Goal: Information Seeking & Learning: Learn about a topic

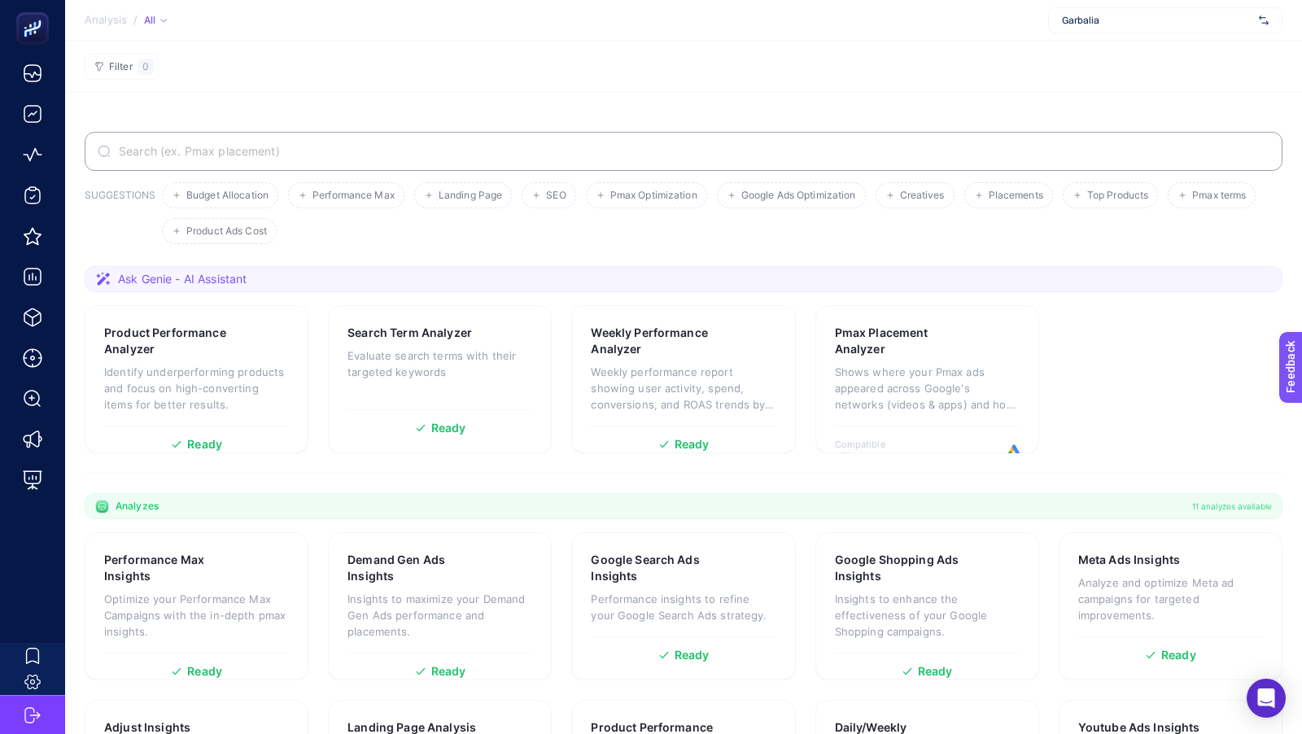
click at [1093, 20] on span "Garbalia" at bounding box center [1157, 20] width 190 height 13
type input "prop"
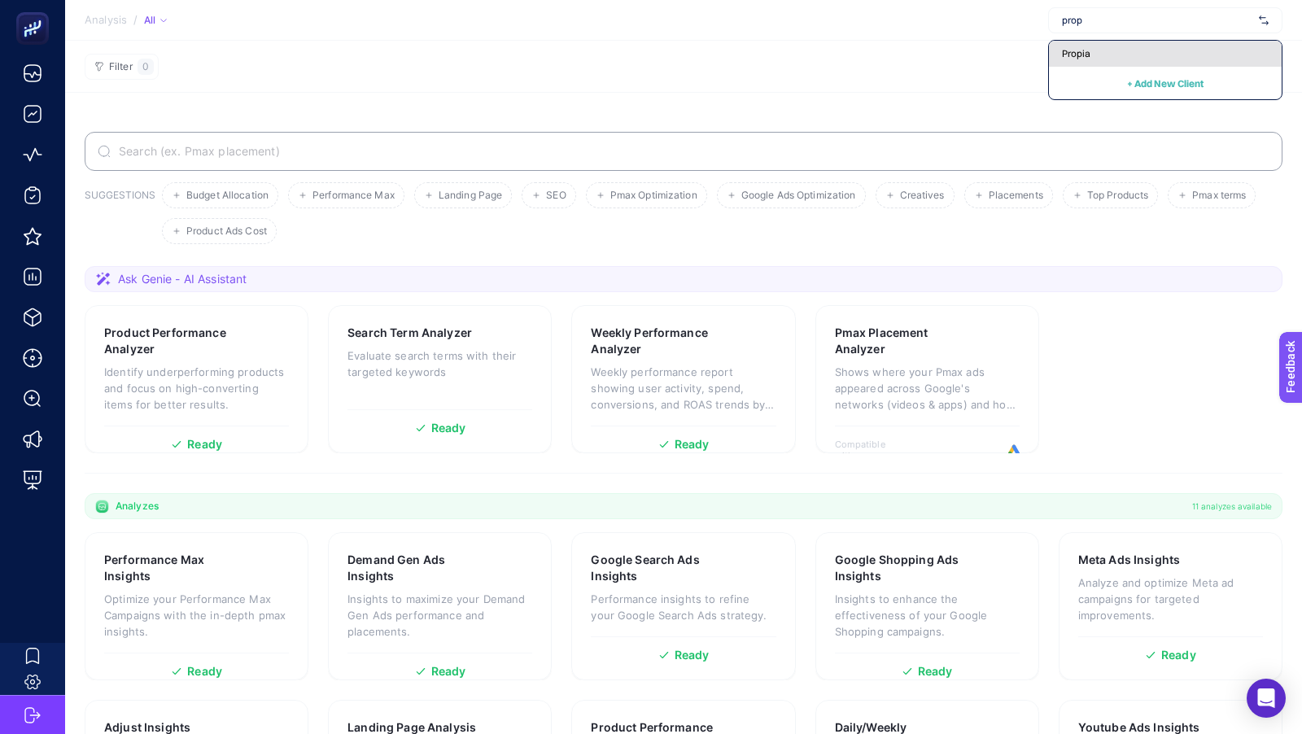
click at [1075, 50] on span "Propia" at bounding box center [1076, 53] width 28 height 13
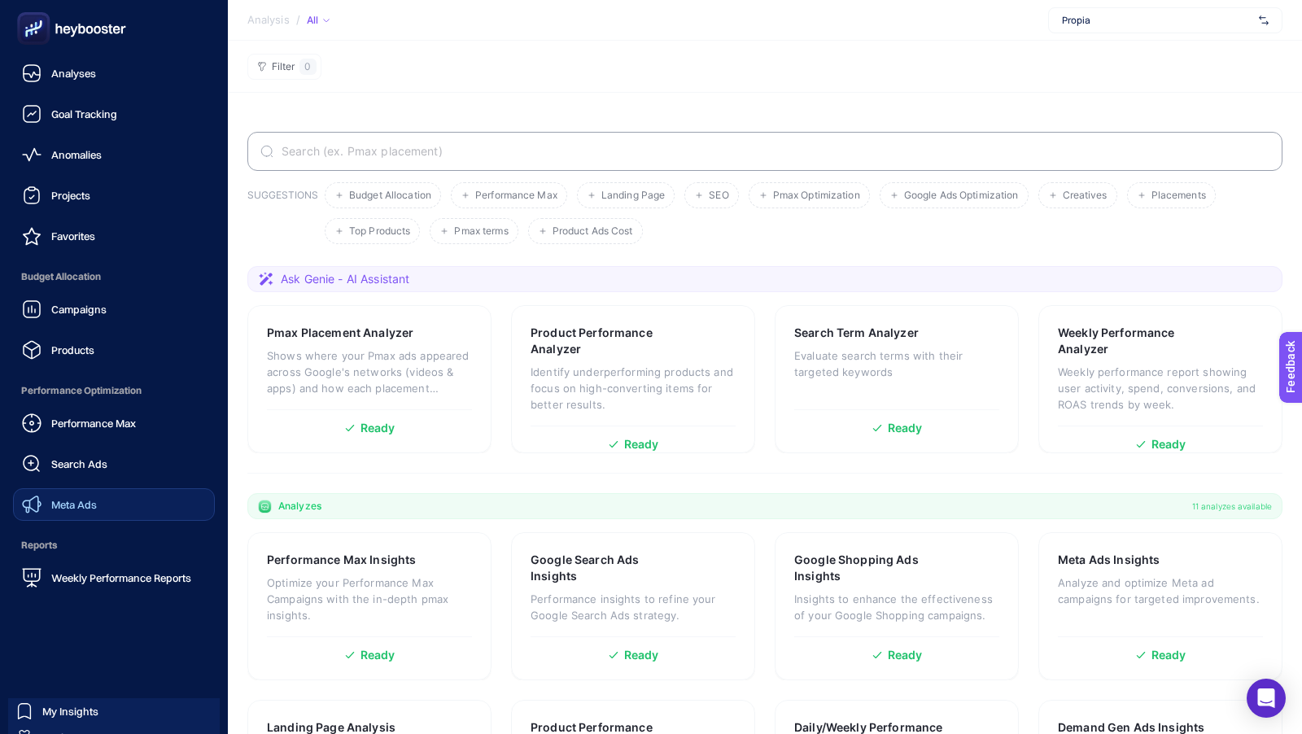
click at [69, 492] on link "Meta Ads" at bounding box center [114, 504] width 202 height 33
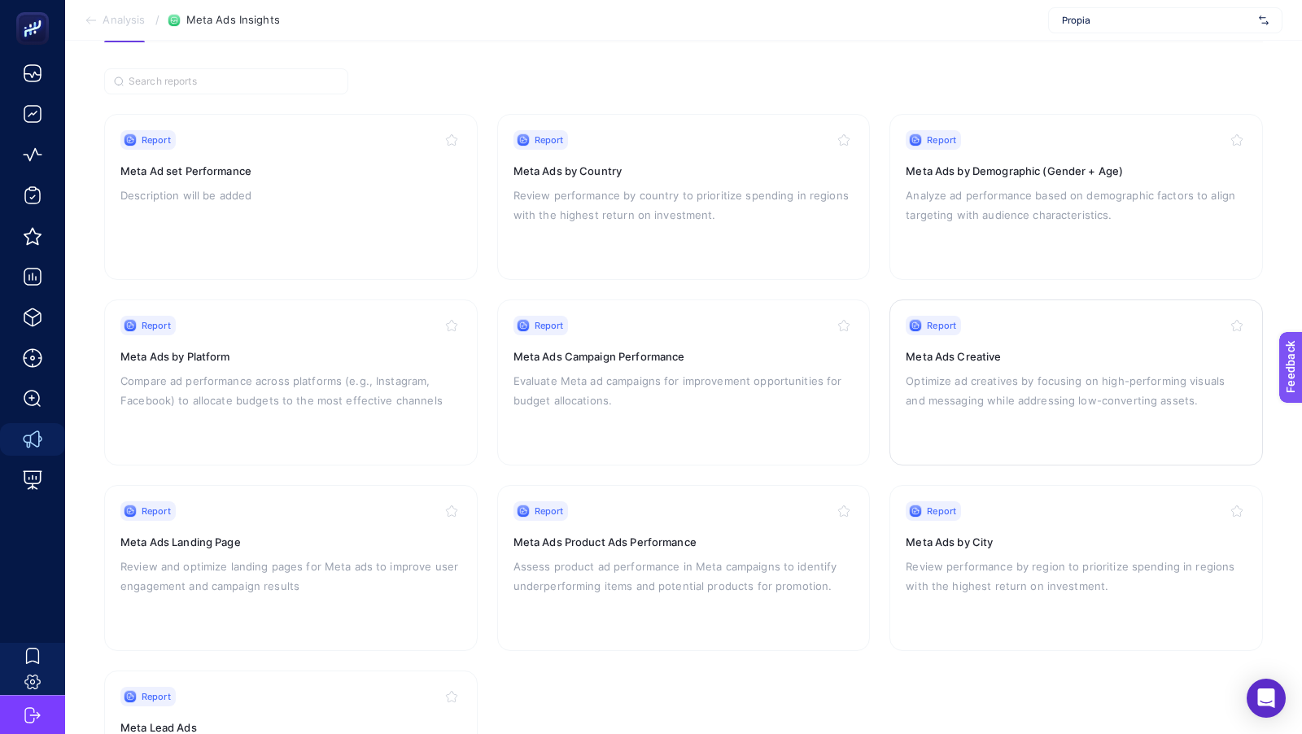
scroll to position [112, 0]
click at [661, 563] on p "Assess product ad performance in Meta campaigns to identify underperforming ite…" at bounding box center [684, 574] width 341 height 39
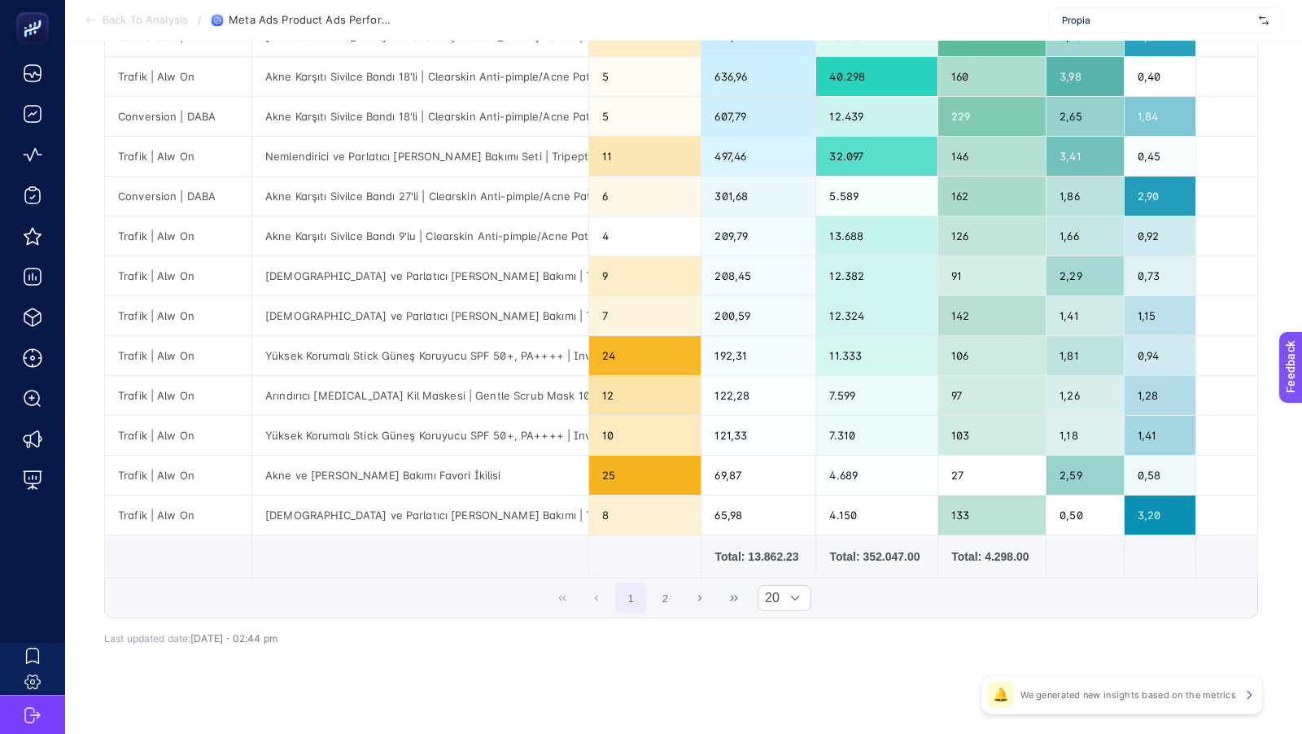
scroll to position [570, 0]
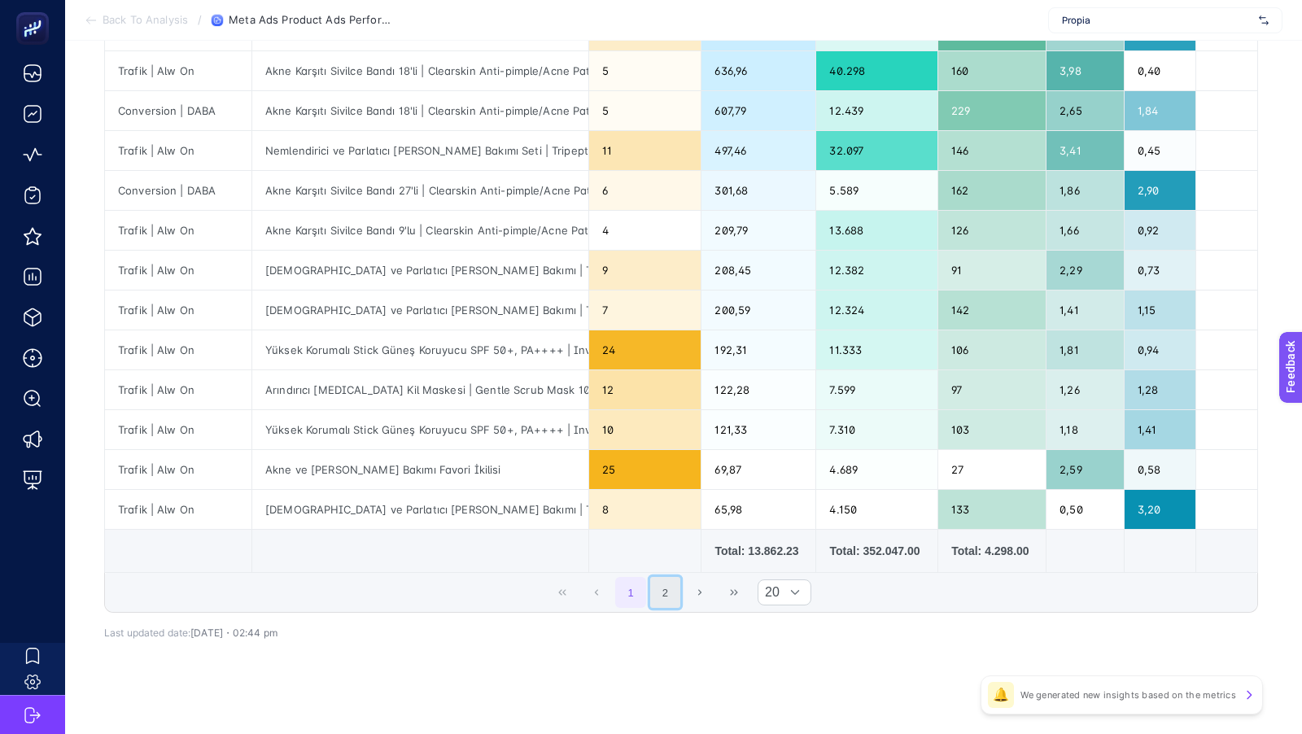
click at [667, 577] on button "2" at bounding box center [665, 592] width 31 height 31
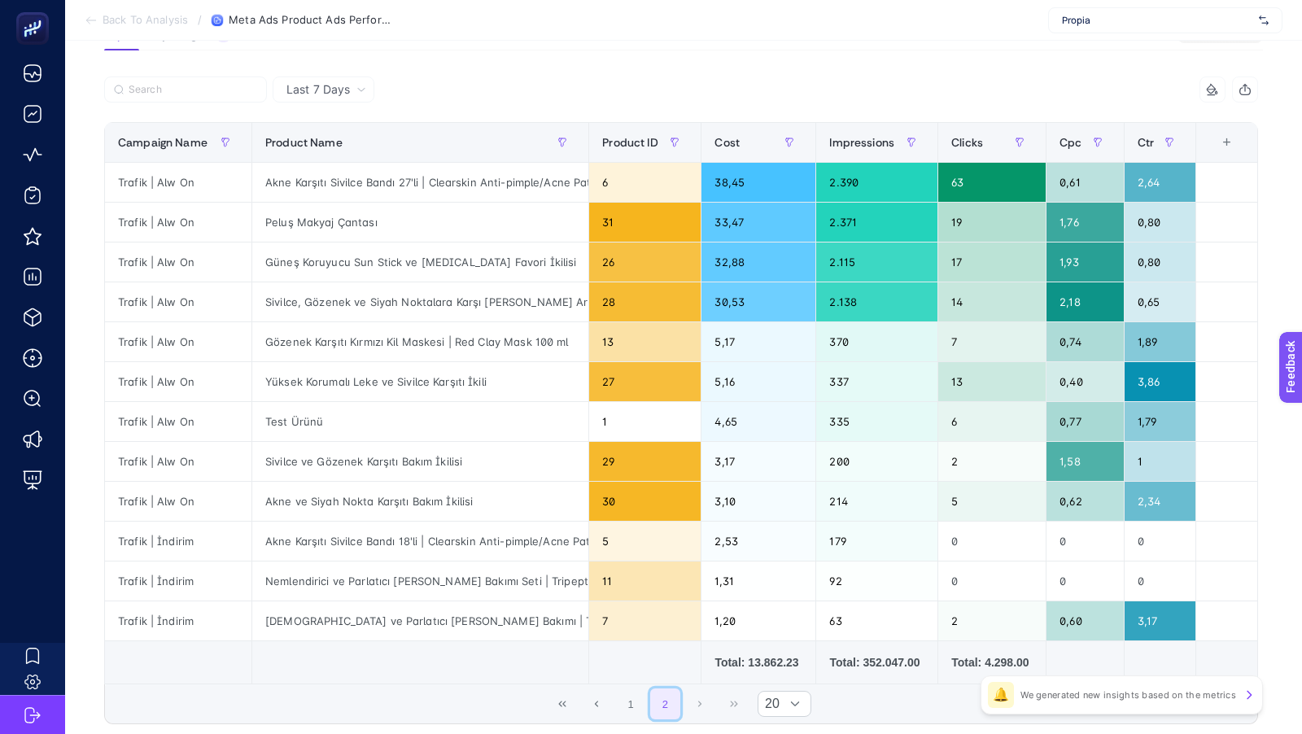
scroll to position [253, 0]
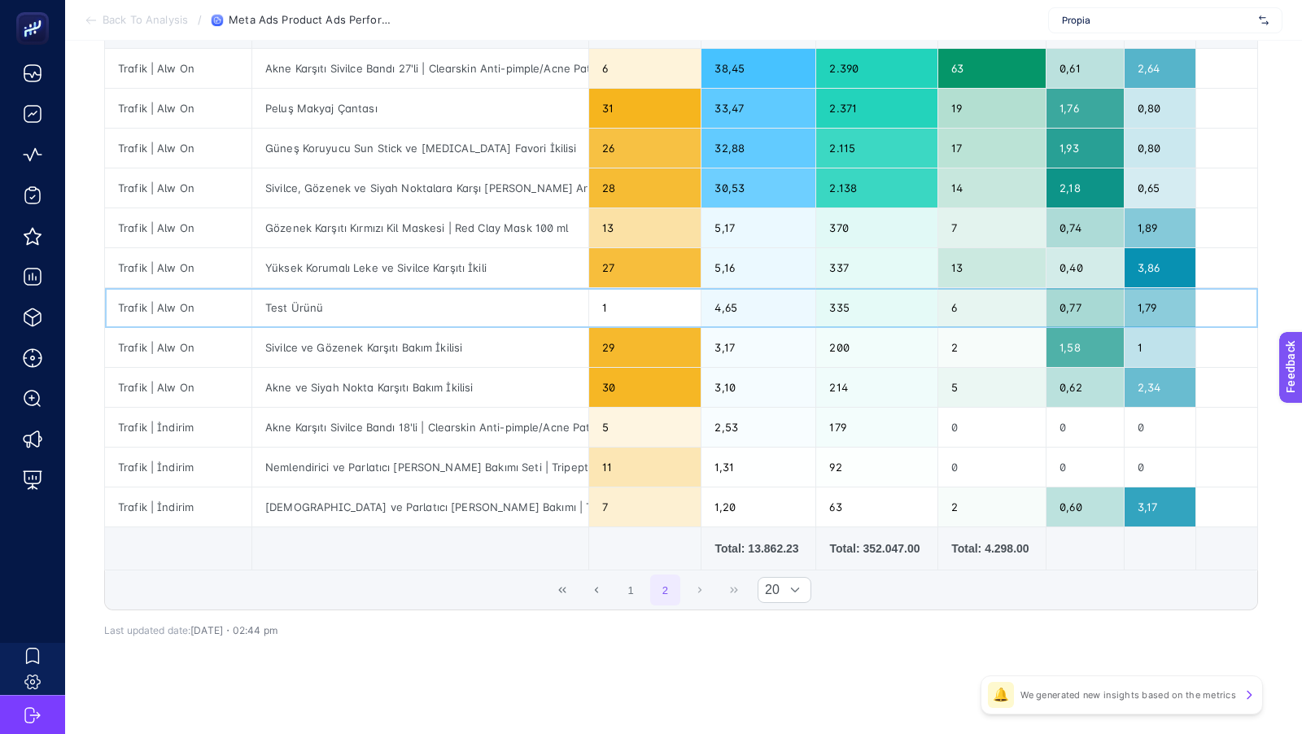
click at [630, 300] on div "1" at bounding box center [645, 307] width 112 height 39
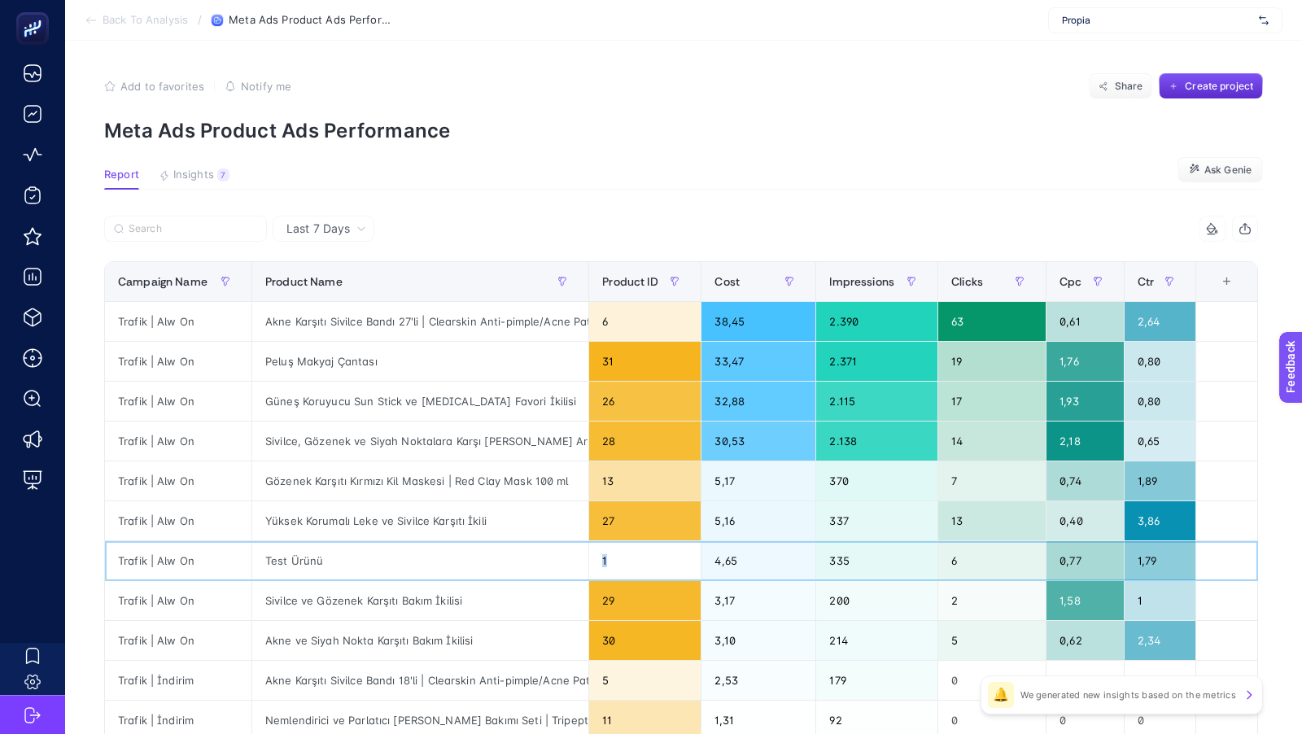
scroll to position [2, 0]
